Goal: Book appointment/travel/reservation

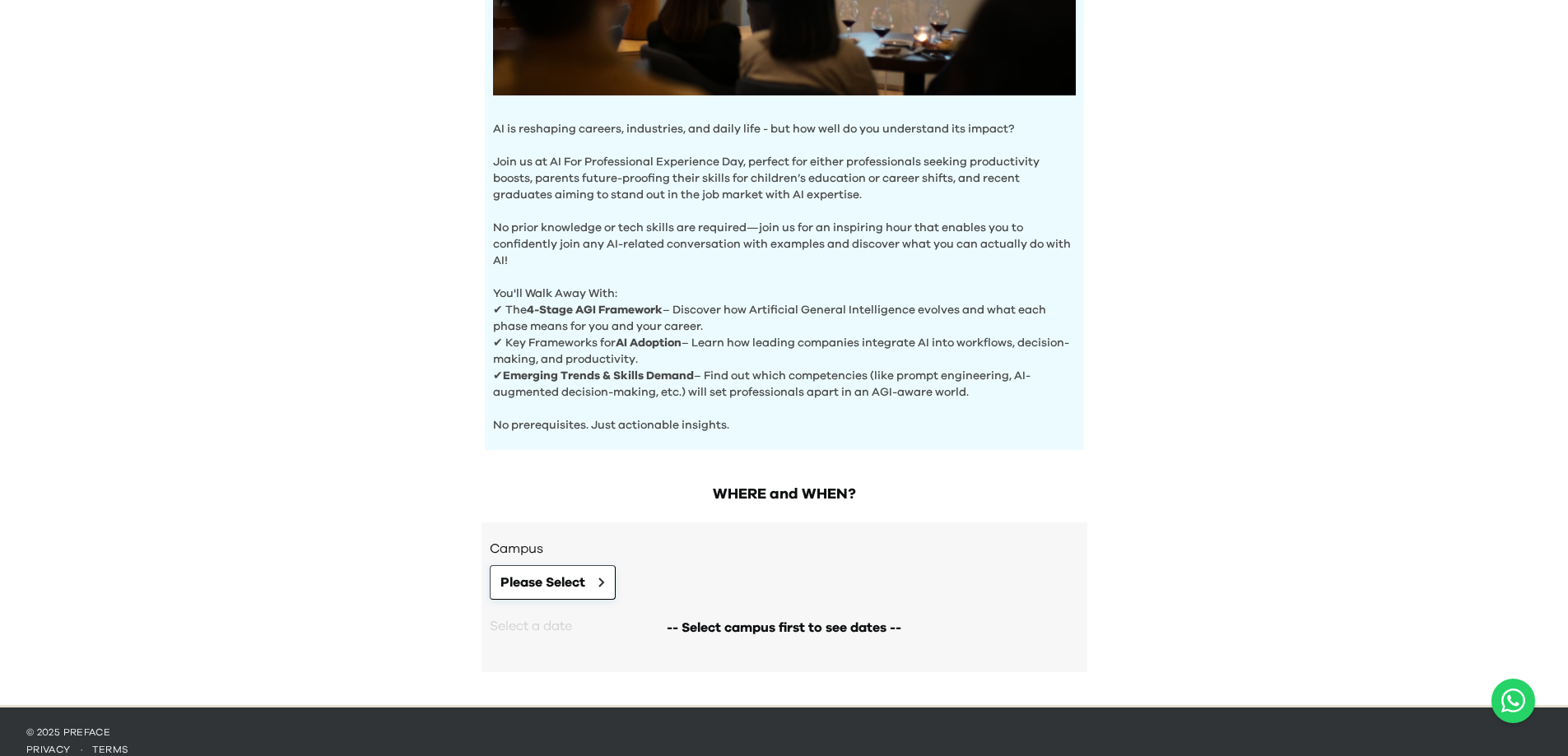
scroll to position [452, 0]
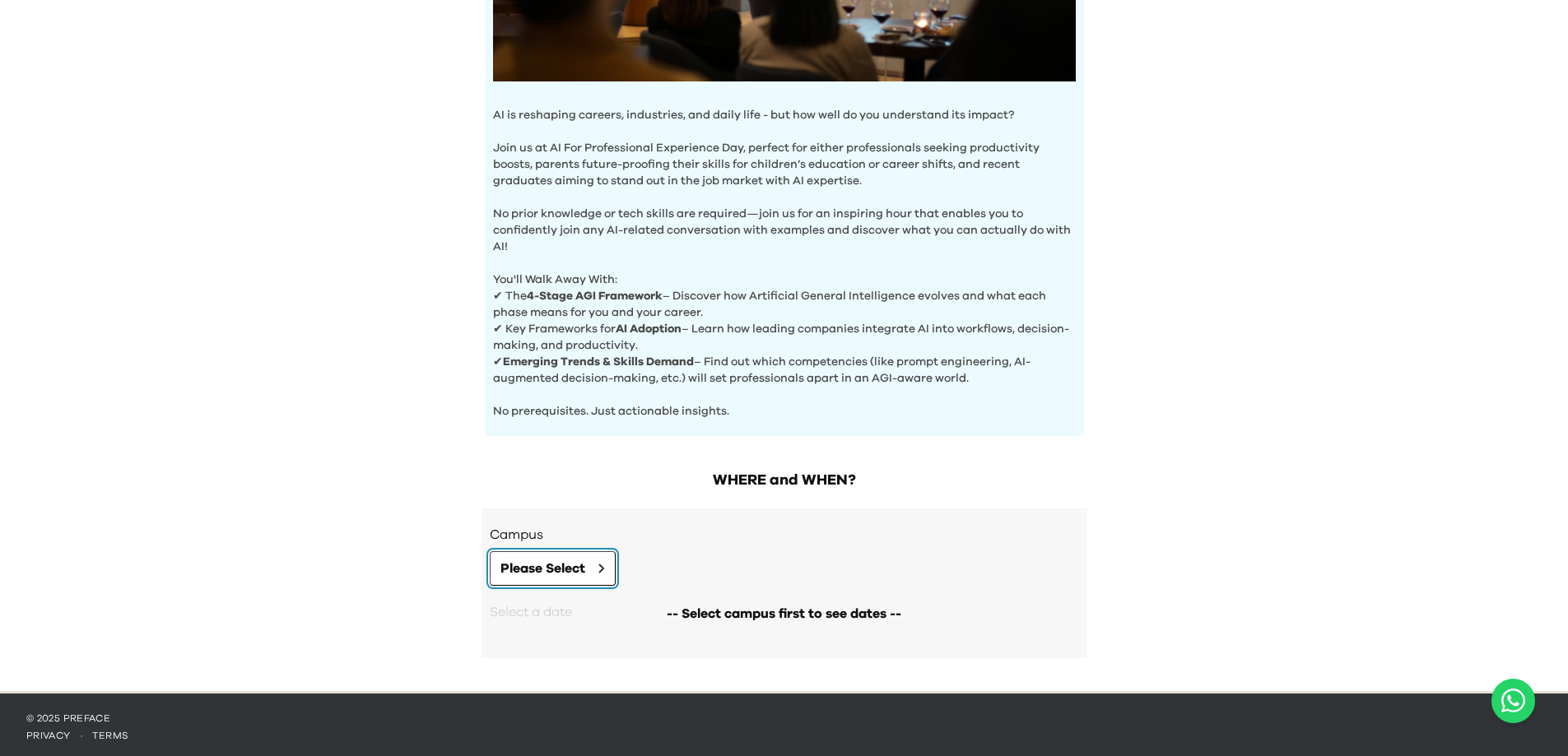
click at [549, 560] on span "Please Select" at bounding box center [542, 569] width 85 height 20
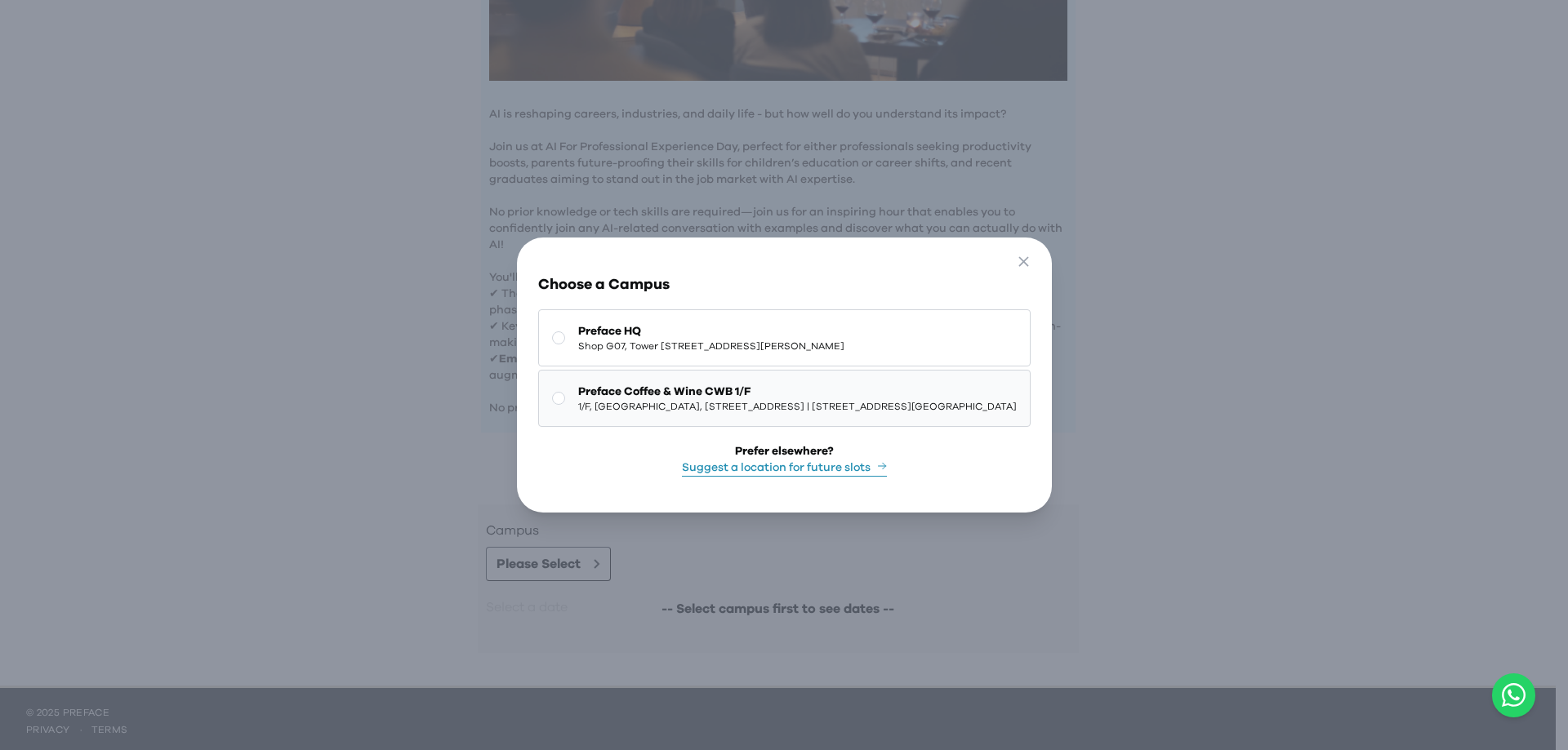
click at [587, 400] on span "1/F, The Sharp, 11 Sharp Street East, Causeway Bay | 銅鑼灣霎東街11號The Sharp 1樓" at bounding box center [797, 406] width 439 height 13
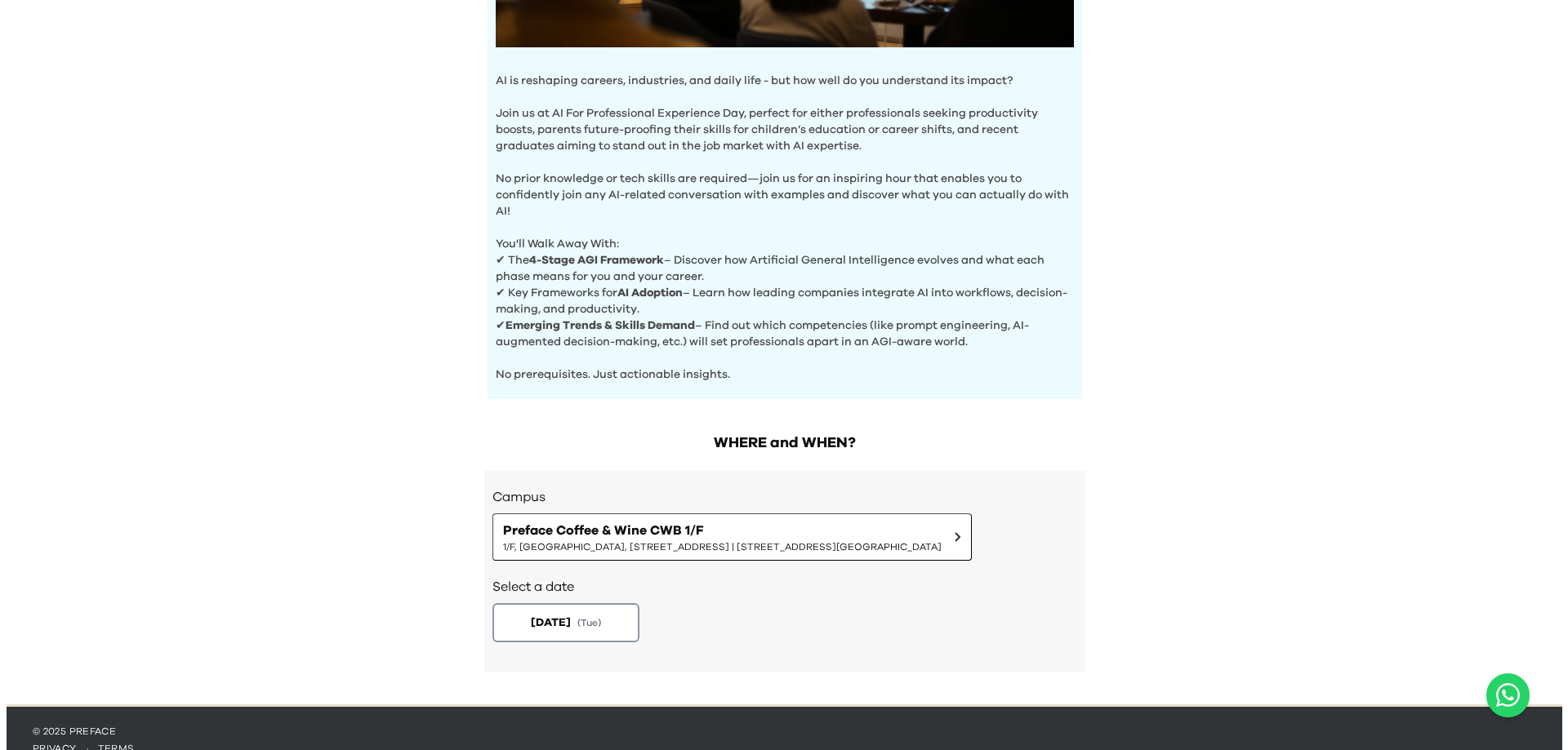
scroll to position [500, 0]
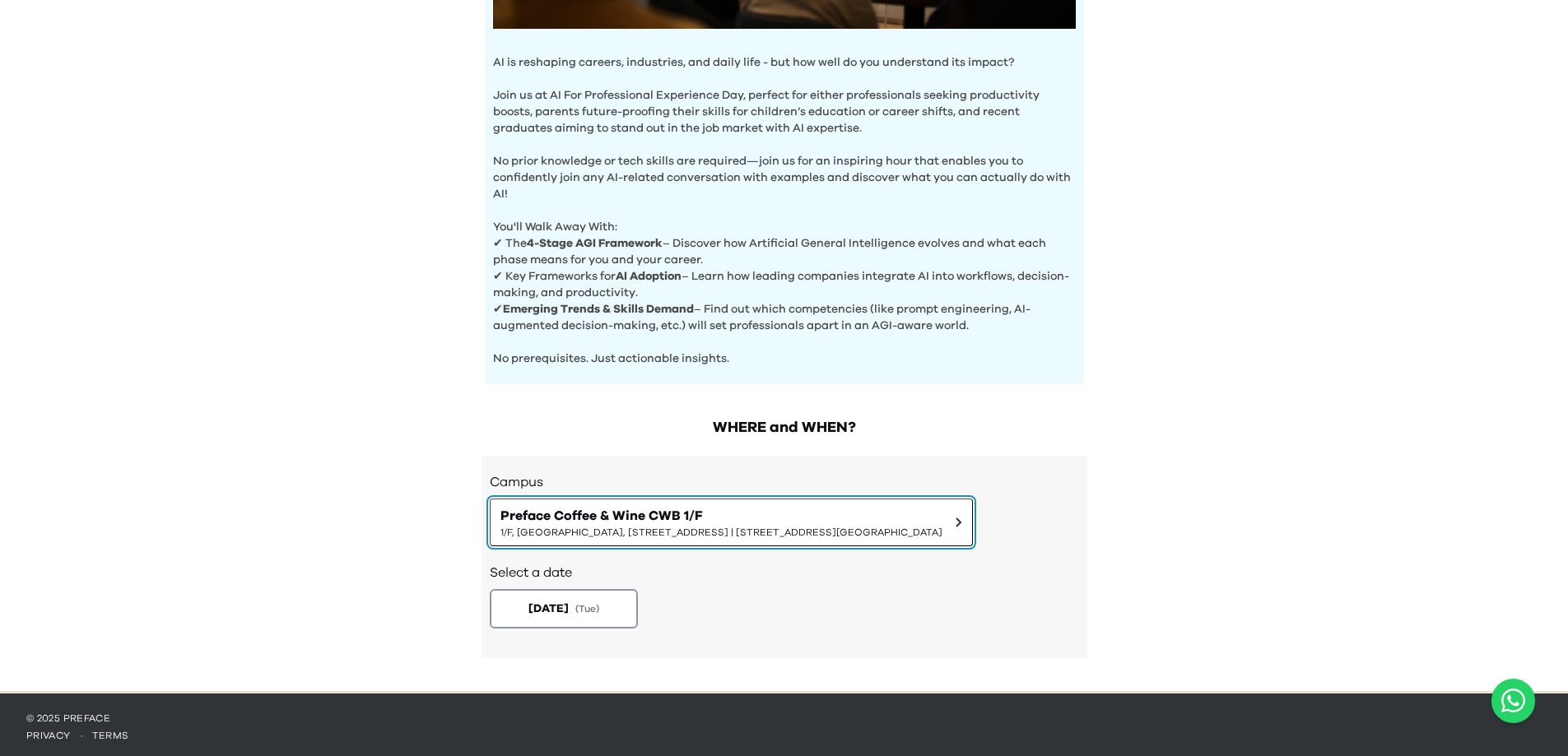
click at [591, 518] on span "Preface Coffee & Wine CWB 1/F" at bounding box center [721, 516] width 442 height 20
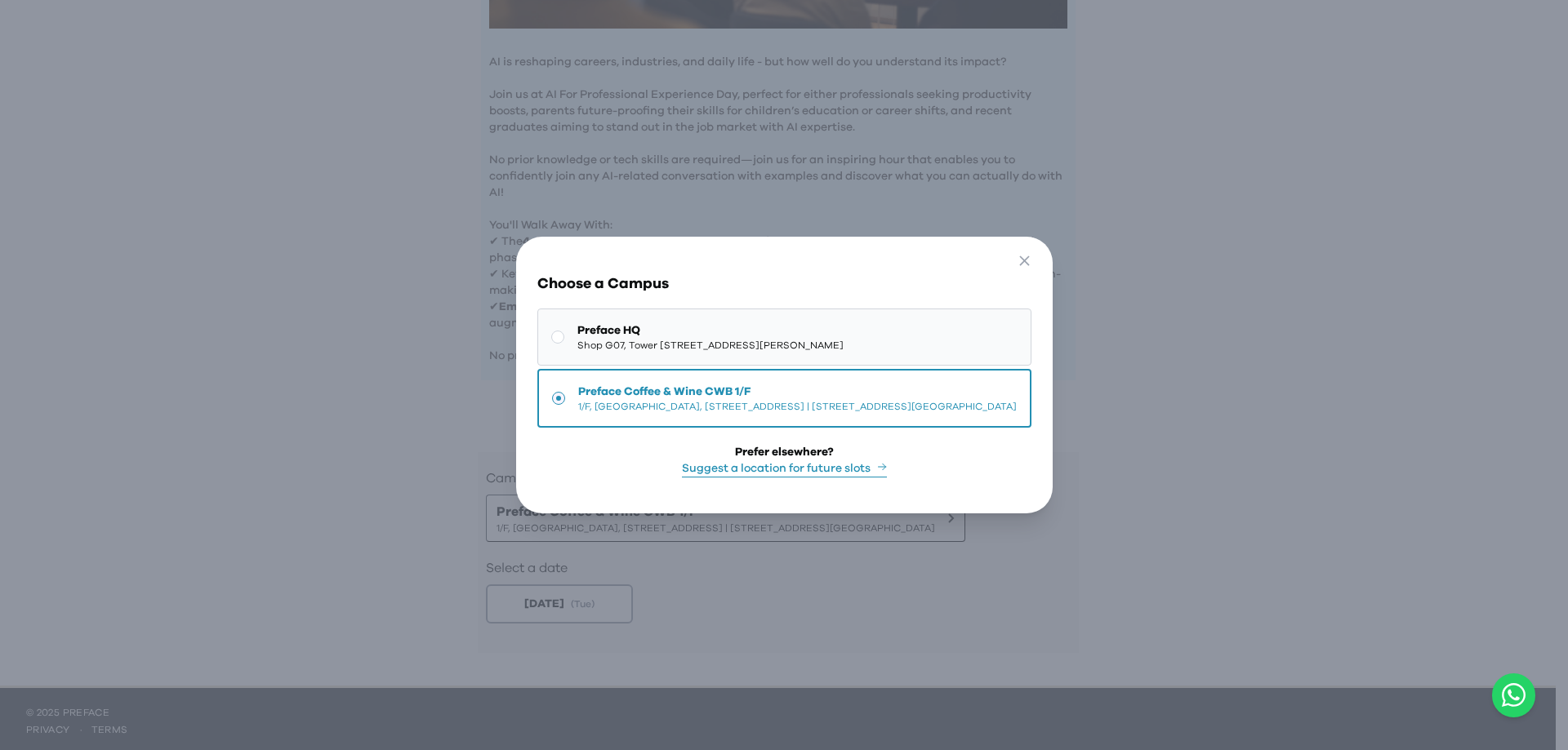
click at [601, 322] on span "Preface HQ" at bounding box center [710, 330] width 267 height 16
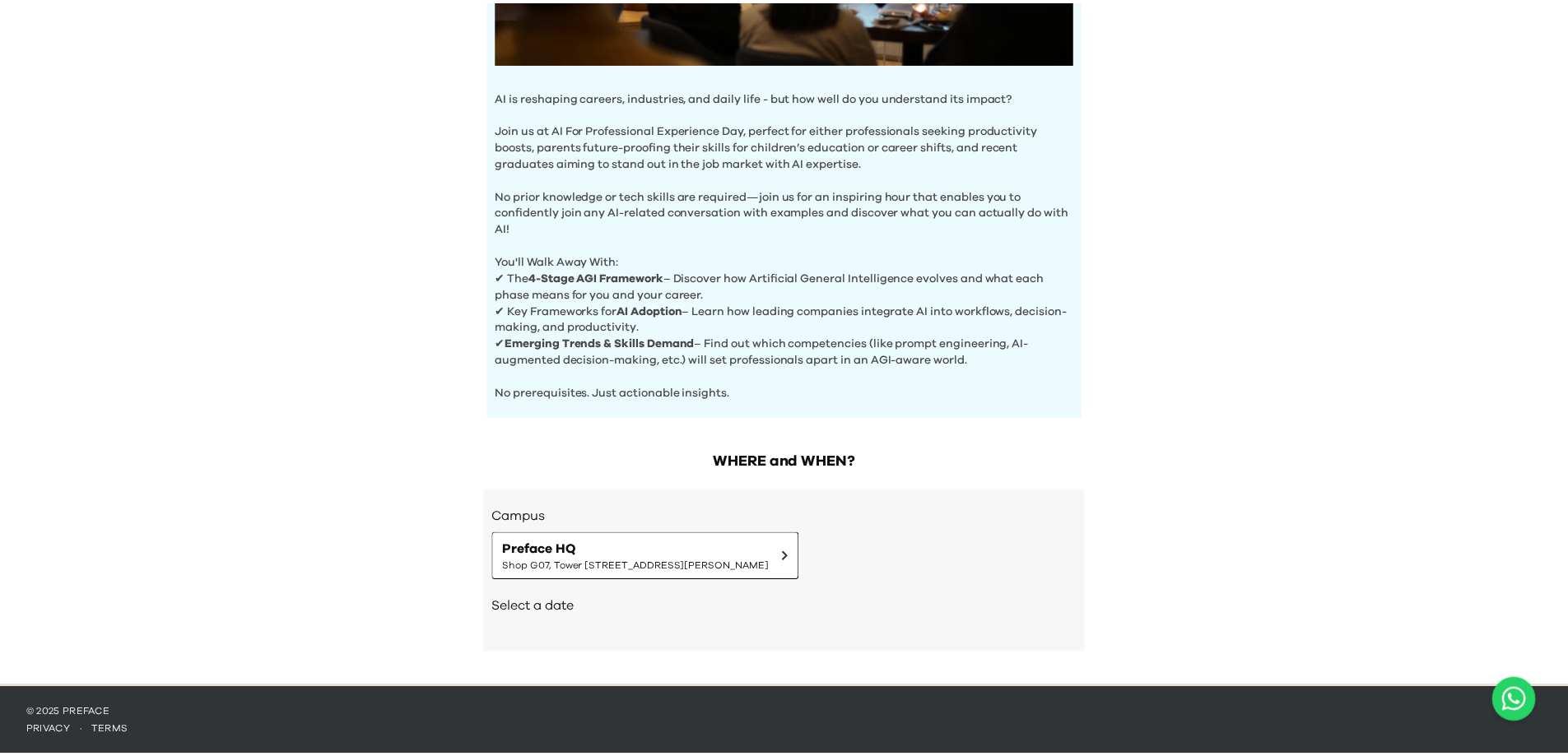
scroll to position [465, 0]
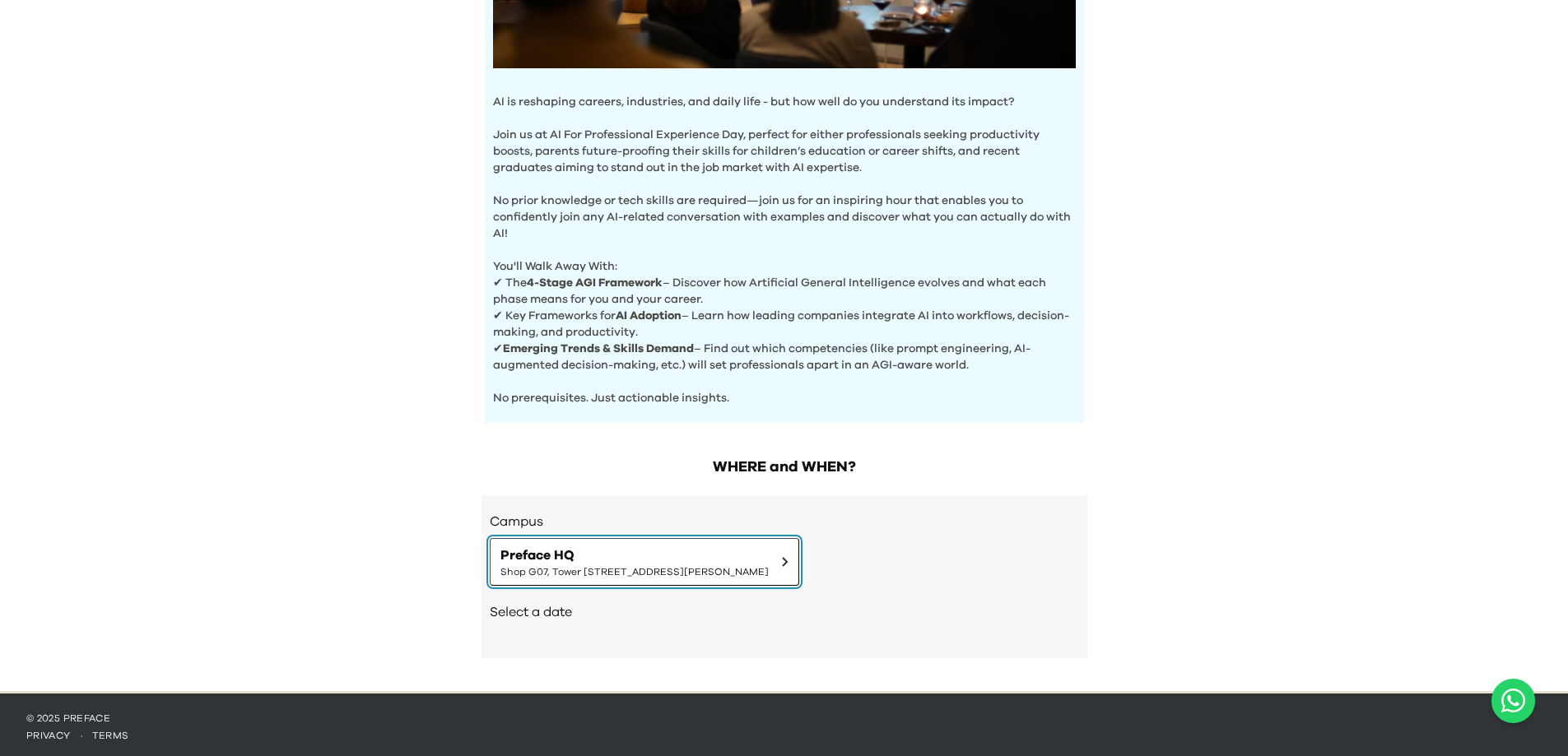
click at [589, 554] on span "Preface HQ" at bounding box center [634, 555] width 269 height 20
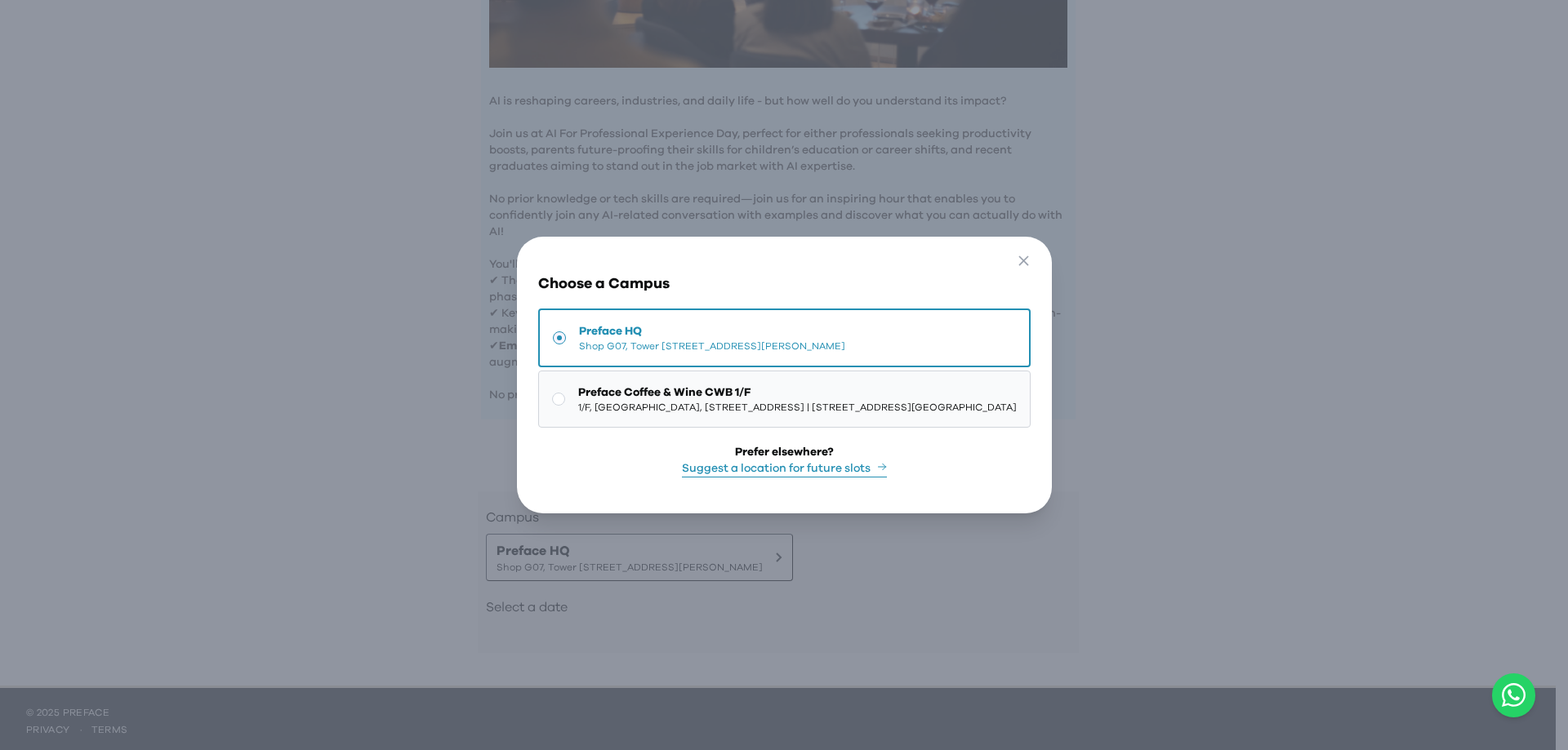
click at [603, 401] on span "1/F, The Sharp, 11 Sharp Street East, Causeway Bay | 銅鑼灣霎東街11號The Sharp 1樓" at bounding box center [797, 407] width 439 height 13
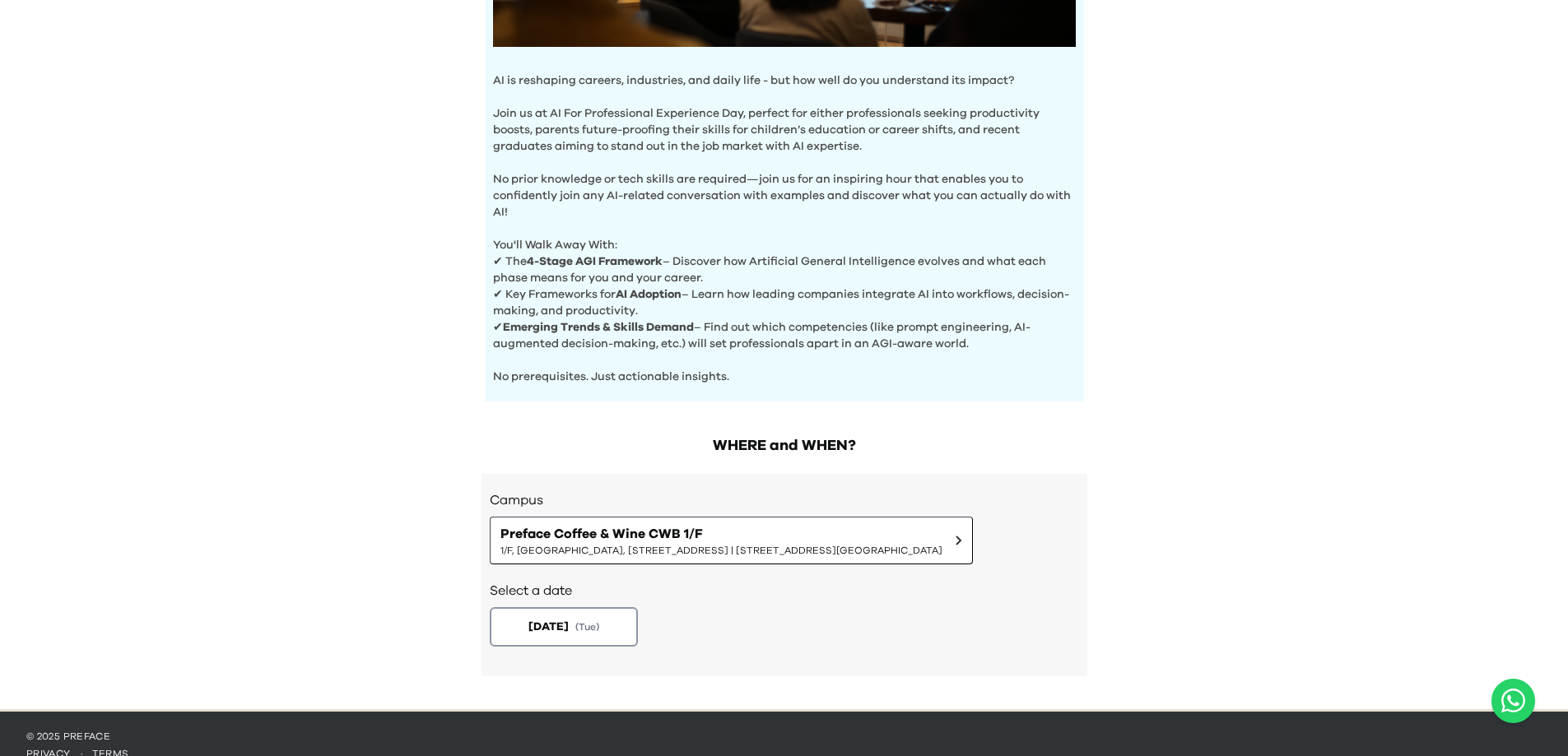
scroll to position [504, 0]
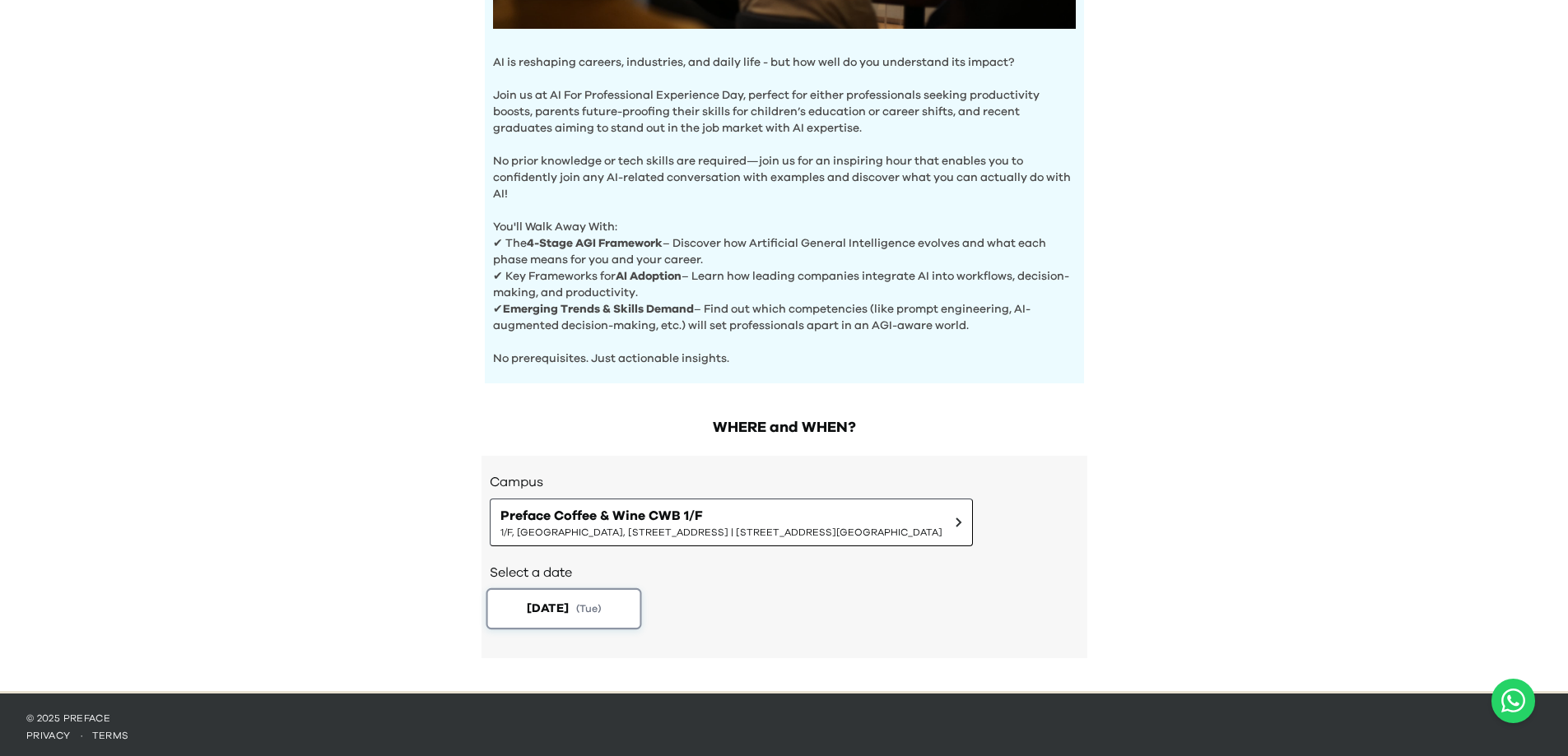
click at [552, 589] on button "2025-09-23 ( Tue )" at bounding box center [563, 609] width 155 height 41
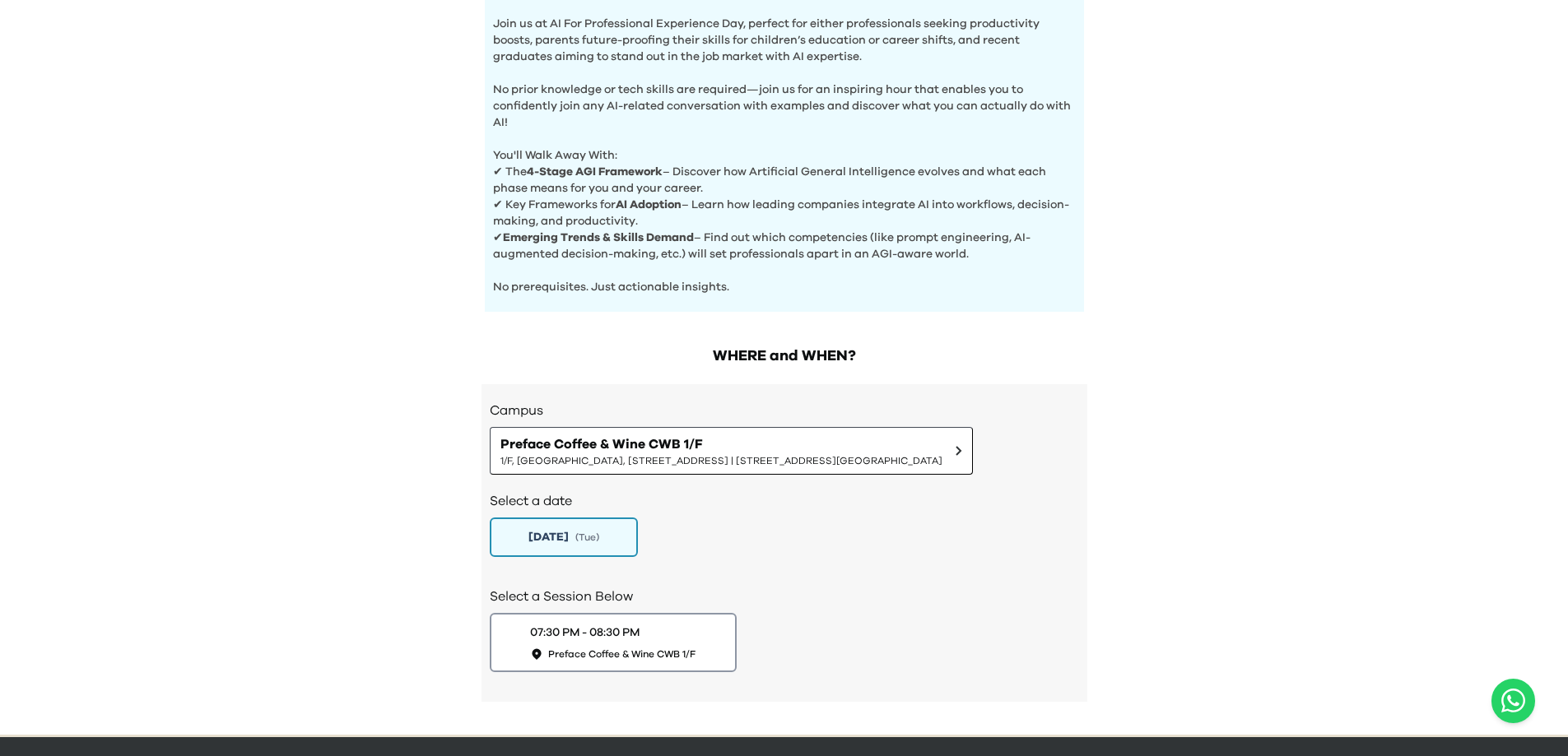
scroll to position [619, 0]
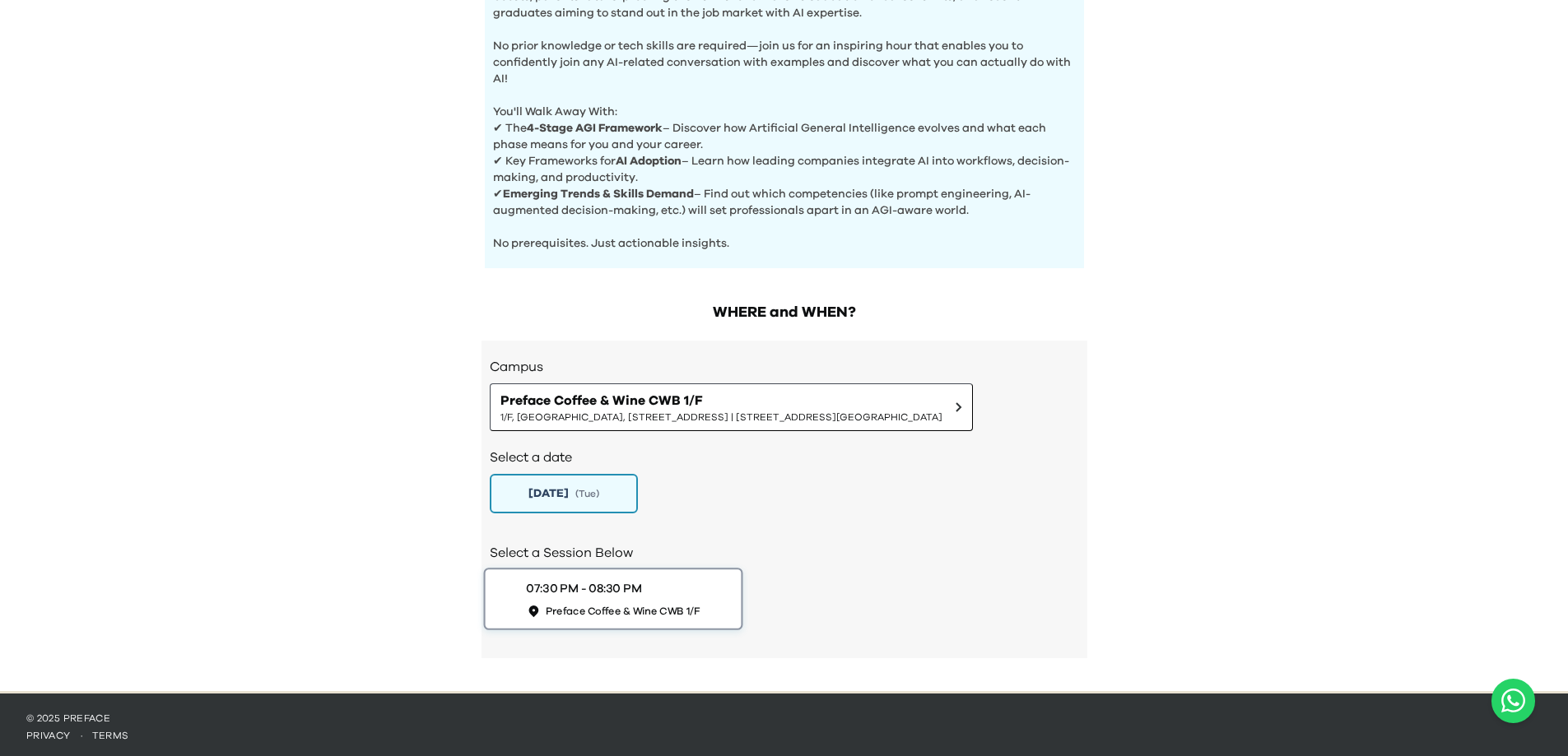
click at [588, 568] on button "07:30 PM - 08:30 PM Preface Coffee & Wine CWB 1/F" at bounding box center [613, 599] width 259 height 62
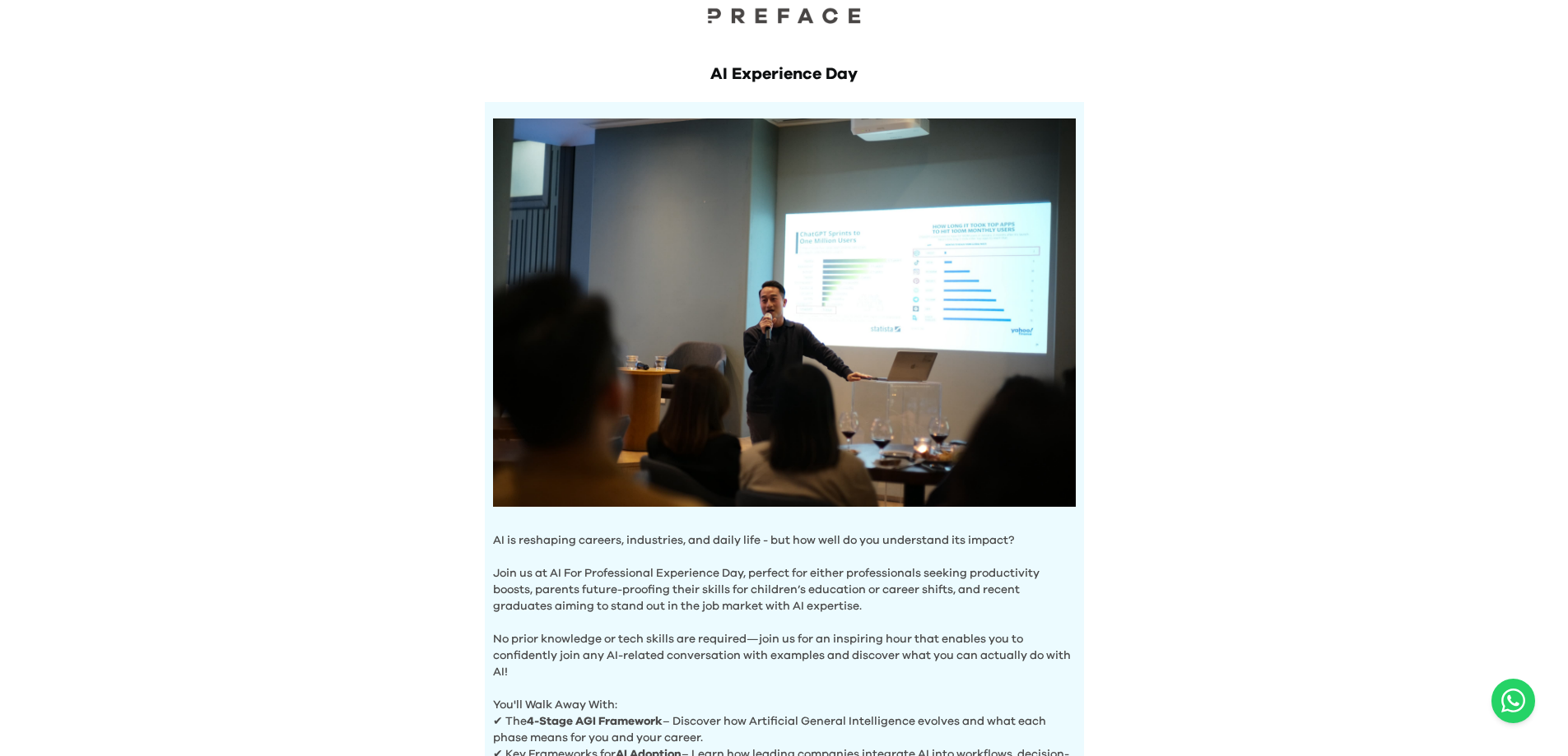
scroll to position [0, 0]
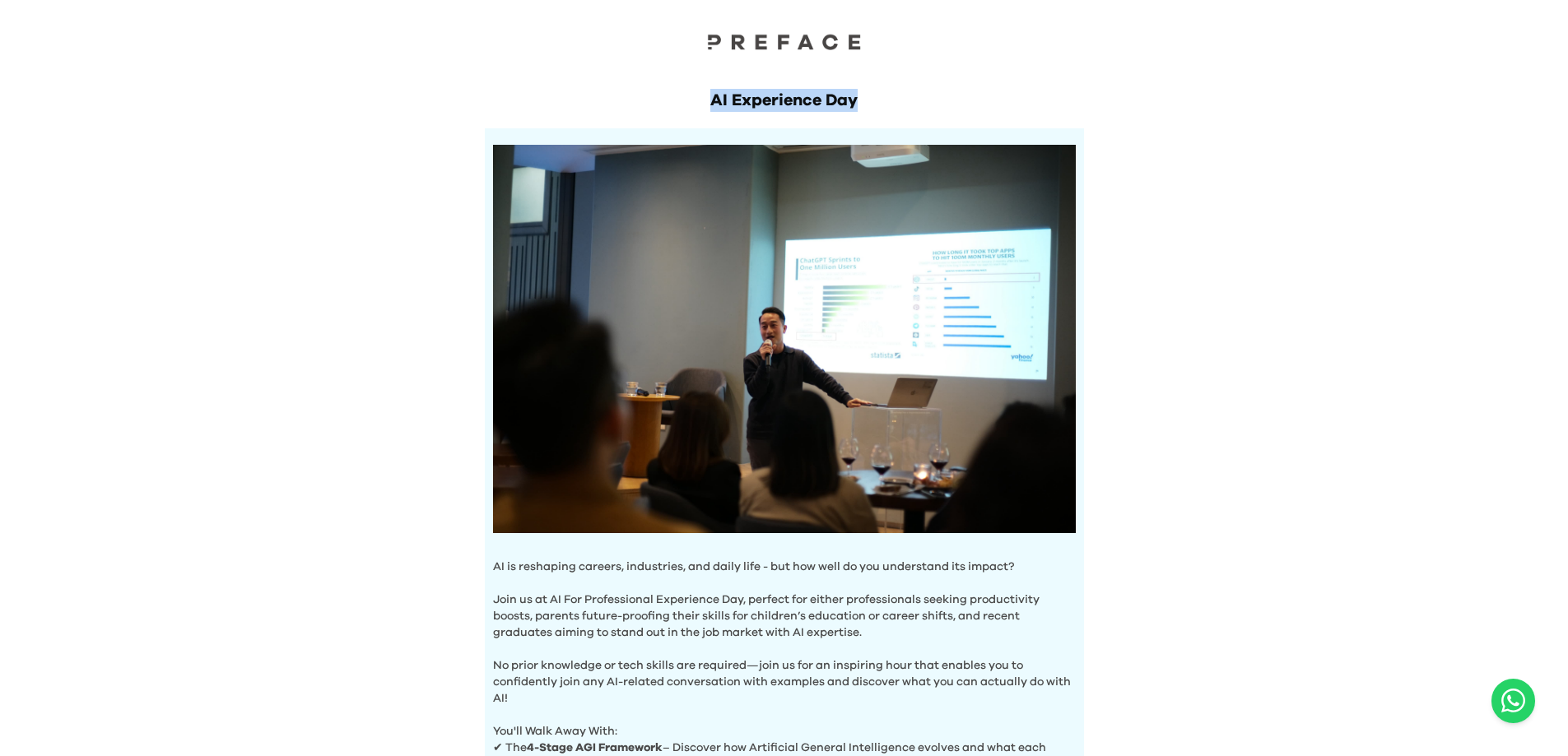
drag, startPoint x: 705, startPoint y: 101, endPoint x: 864, endPoint y: 101, distance: 159.0
click at [864, 101] on h1 "AI Experience Day" at bounding box center [784, 101] width 599 height 23
copy h1 "AI Experience Day"
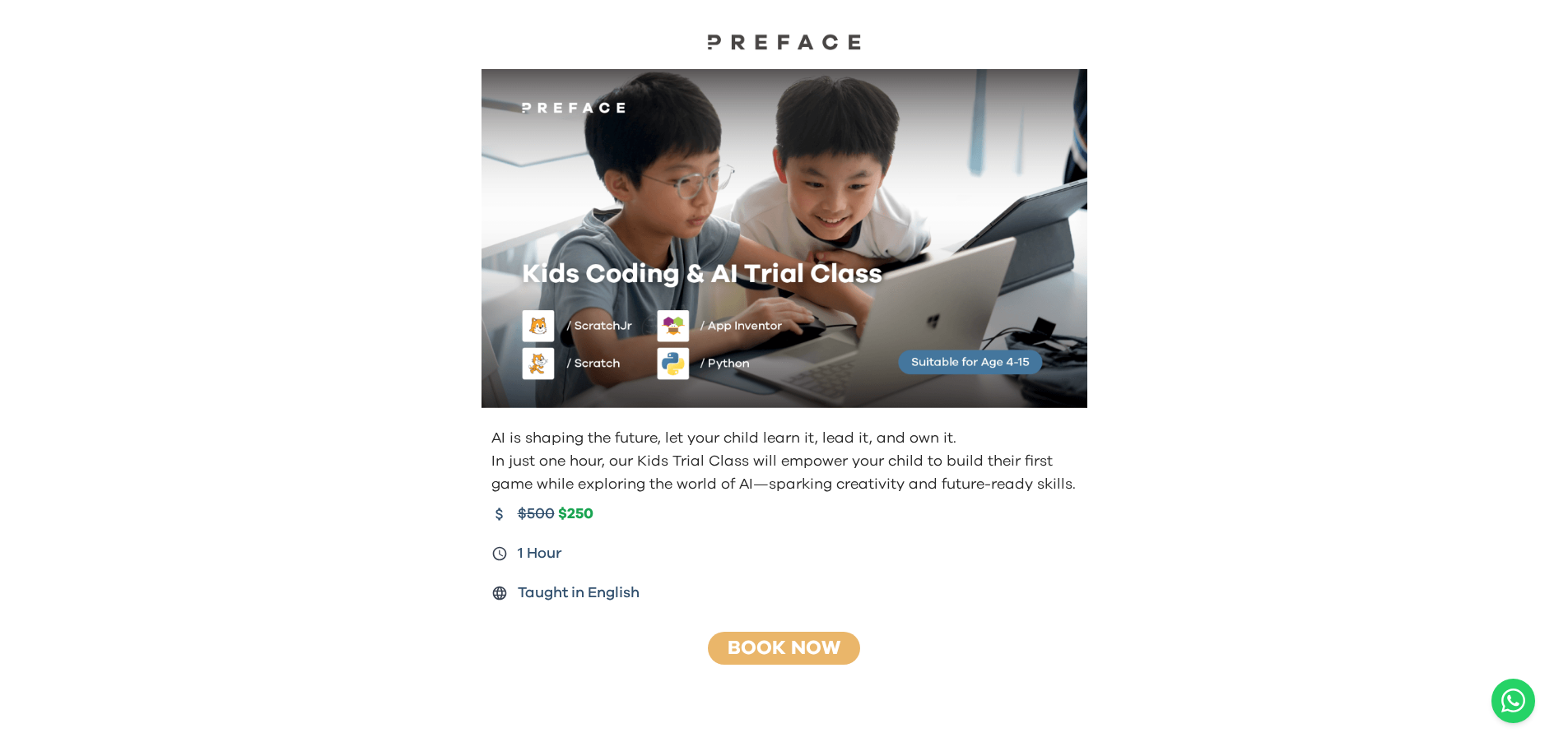
scroll to position [70, 0]
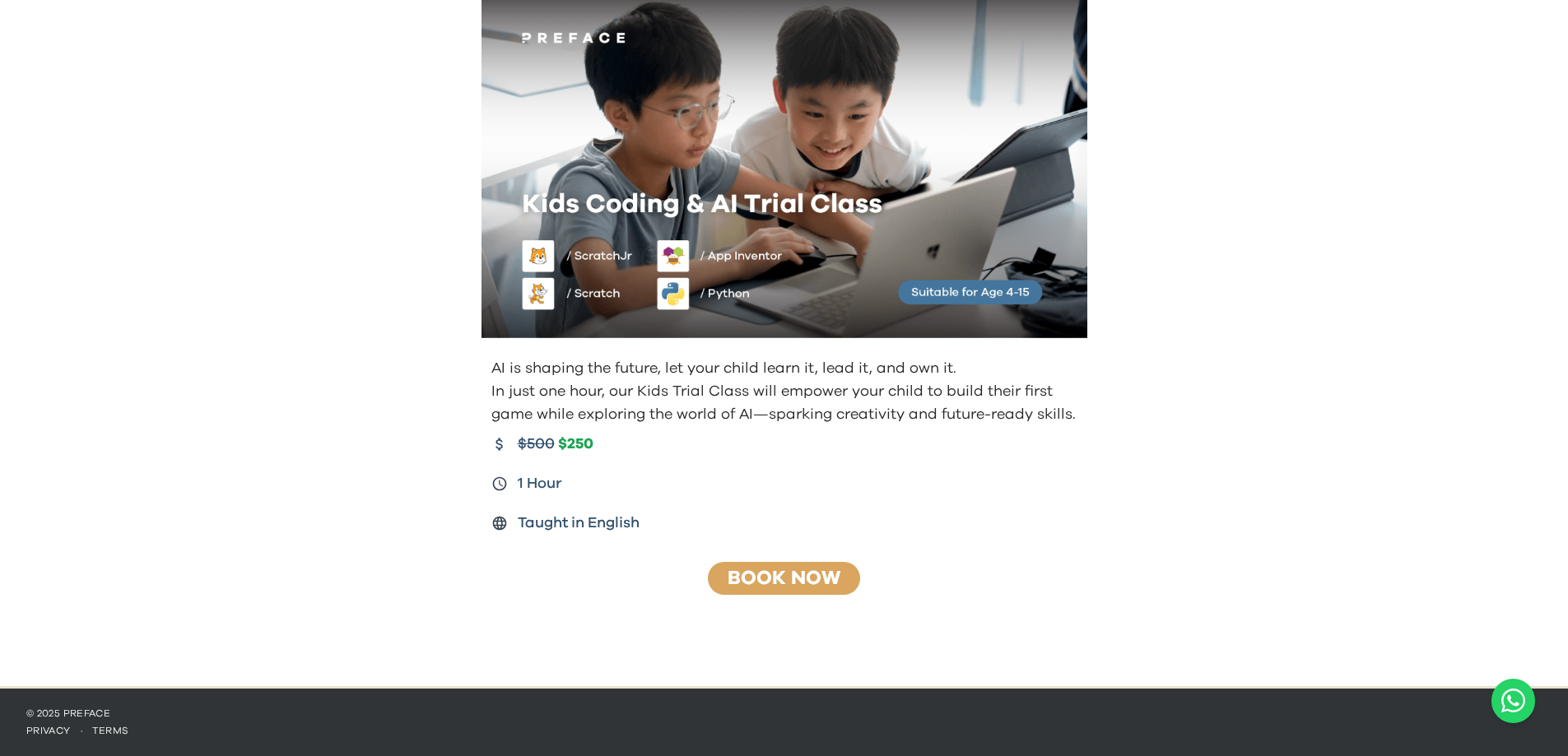
click at [793, 572] on link "Book Now" at bounding box center [784, 578] width 113 height 20
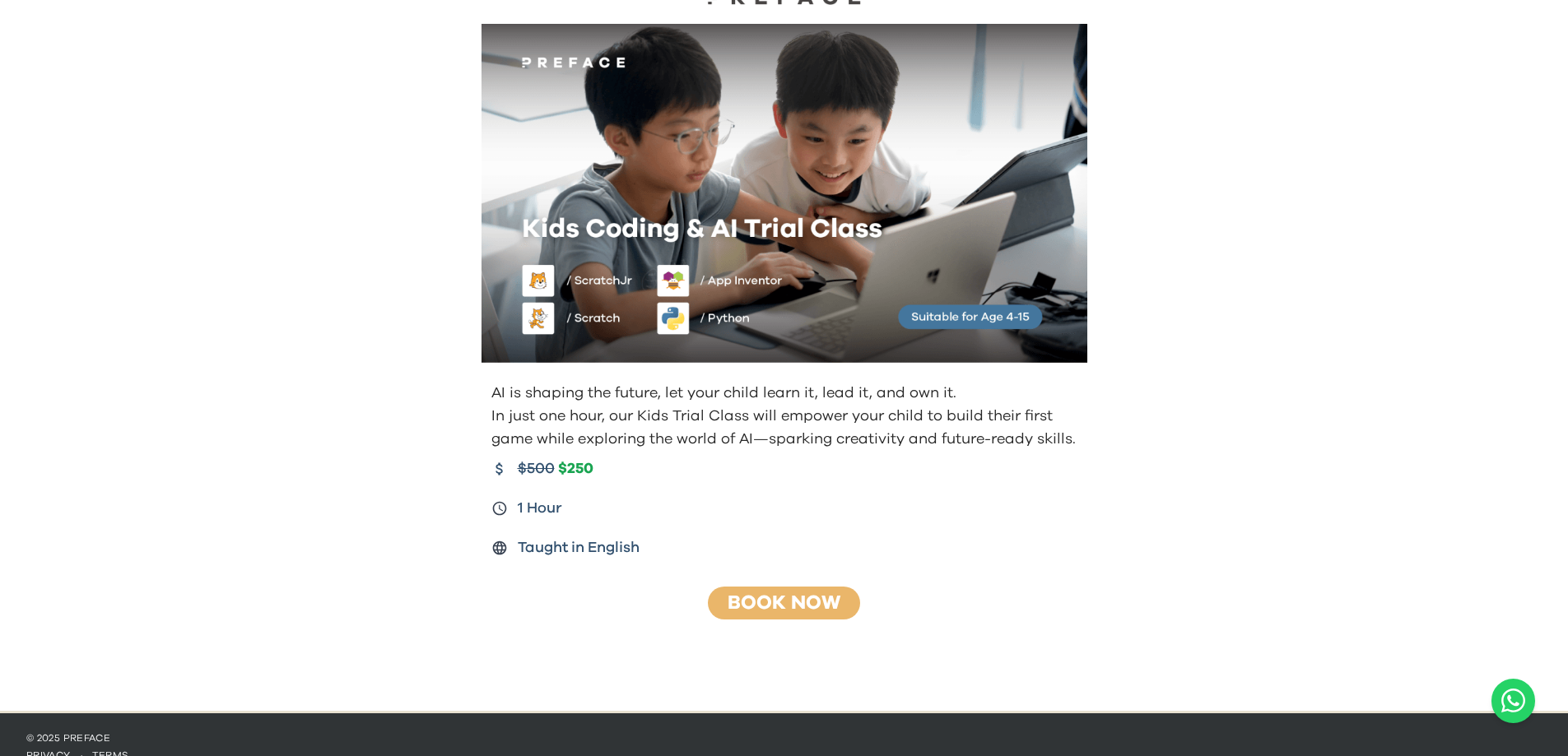
scroll to position [70, 0]
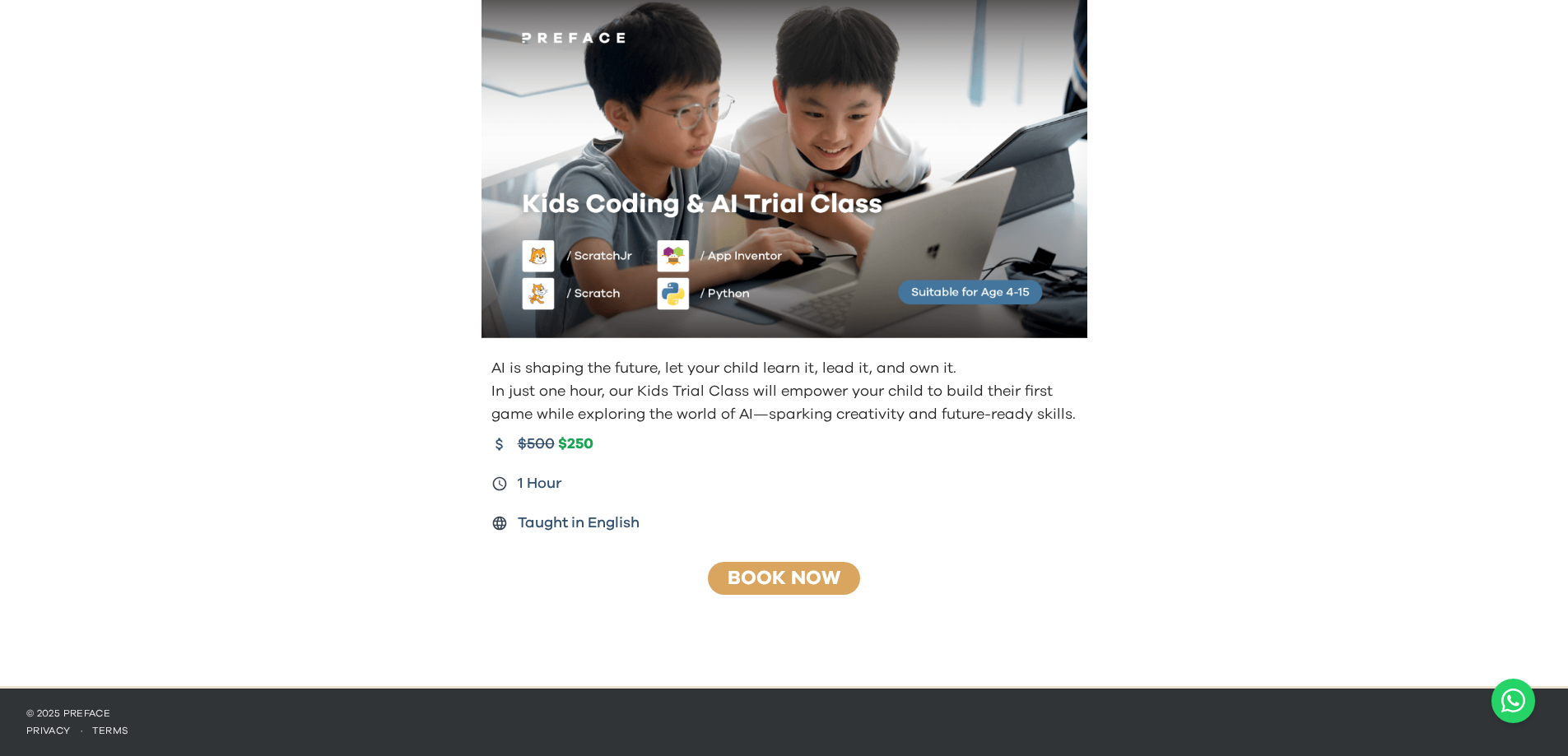
click at [785, 574] on link "Book Now" at bounding box center [784, 578] width 113 height 20
